Goal: Task Accomplishment & Management: Complete application form

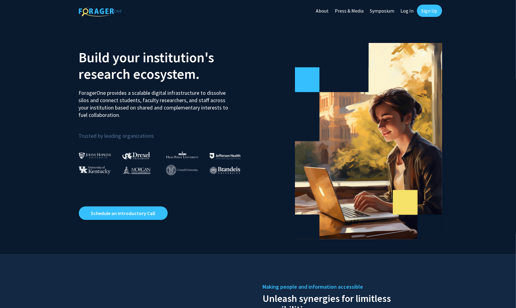
scroll to position [0, 0]
click at [407, 11] on link "Log In" at bounding box center [407, 10] width 19 height 21
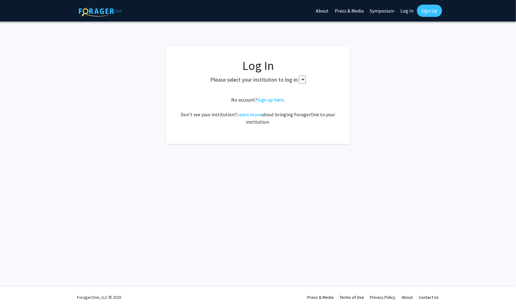
select select
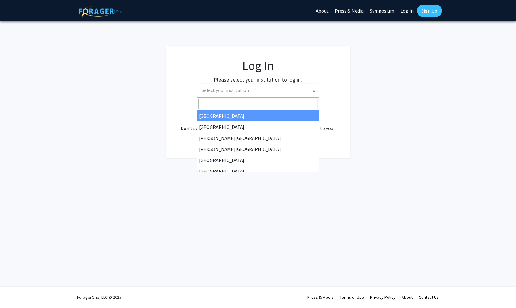
click at [281, 84] on span "Select your institution" at bounding box center [260, 90] width 120 height 13
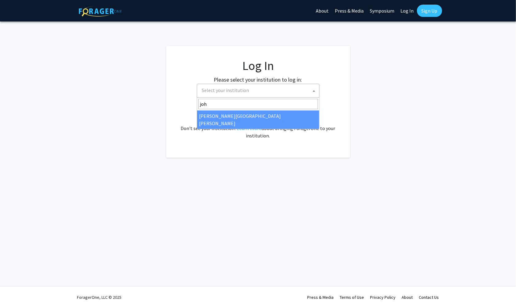
type input "[PERSON_NAME]"
select select "1"
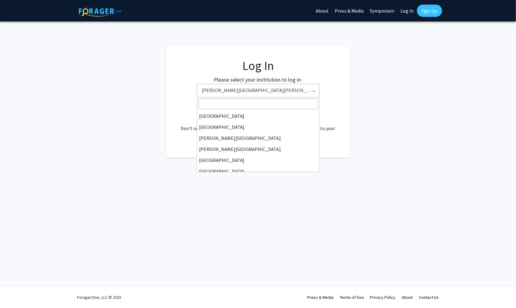
scroll to position [99, 0]
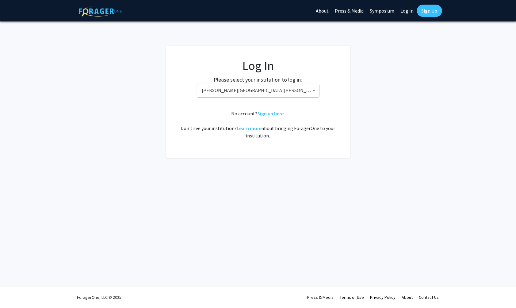
click at [351, 112] on fg-login "Log In Please select your institution to log in: [GEOGRAPHIC_DATA] [GEOGRAPHIC_…" at bounding box center [258, 102] width 516 height 112
click at [271, 114] on link "Sign up here" at bounding box center [271, 113] width 26 height 6
